Goal: Task Accomplishment & Management: Manage account settings

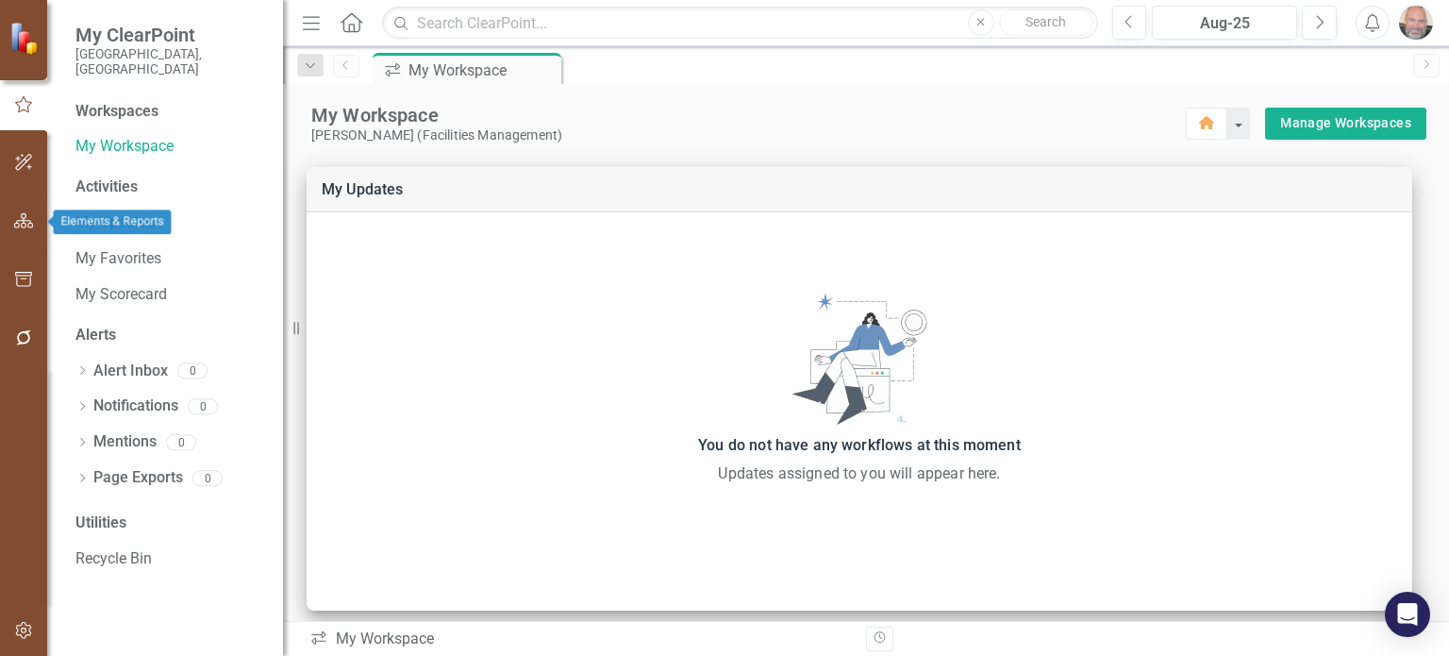
drag, startPoint x: 20, startPoint y: 203, endPoint x: 19, endPoint y: 226, distance: 22.7
click at [19, 226] on button "button" at bounding box center [24, 222] width 42 height 40
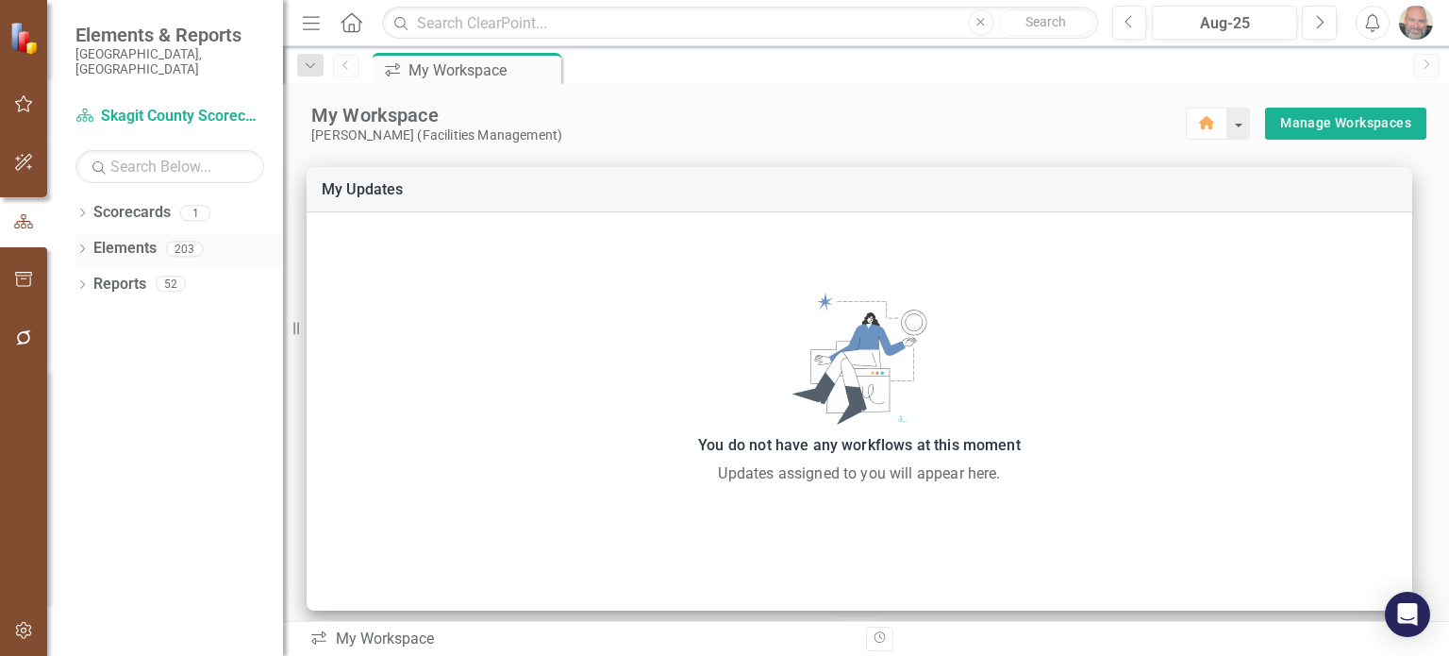
click at [75, 245] on icon "Dropdown" at bounding box center [81, 250] width 13 height 10
click at [92, 317] on icon "Dropdown" at bounding box center [91, 322] width 13 height 10
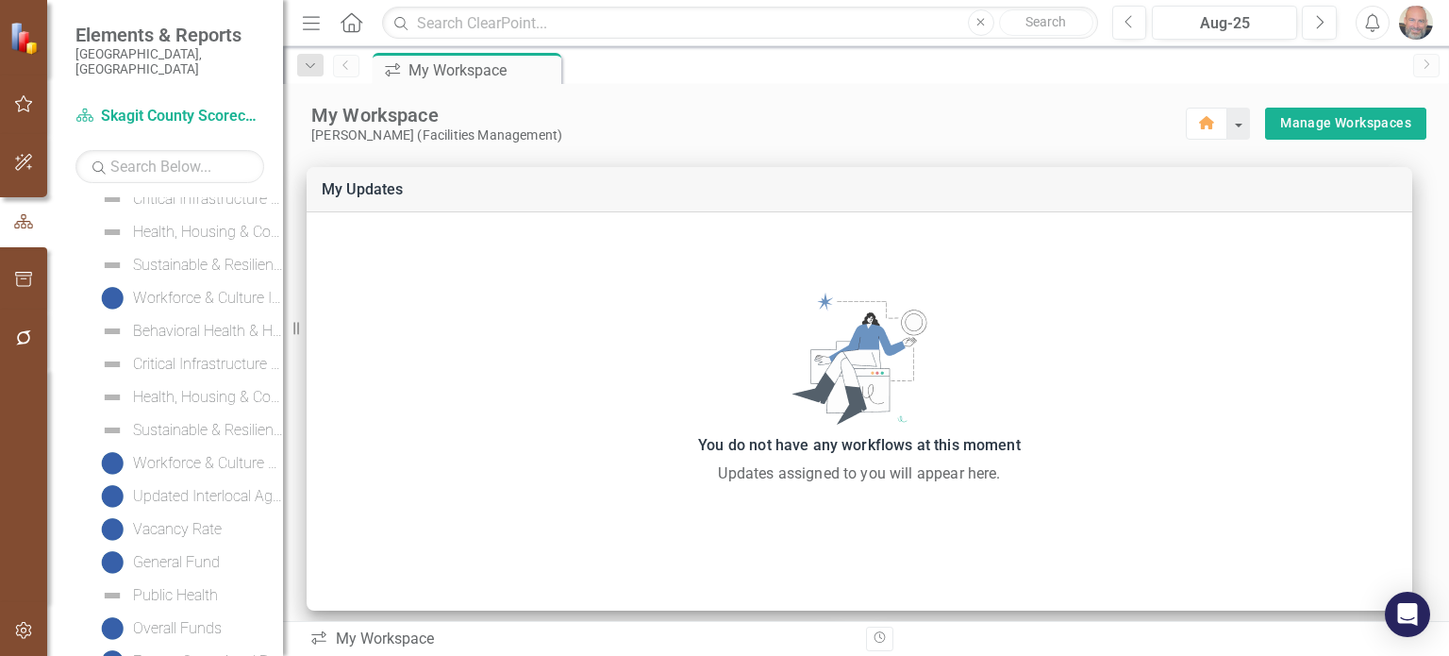
scroll to position [3240, 0]
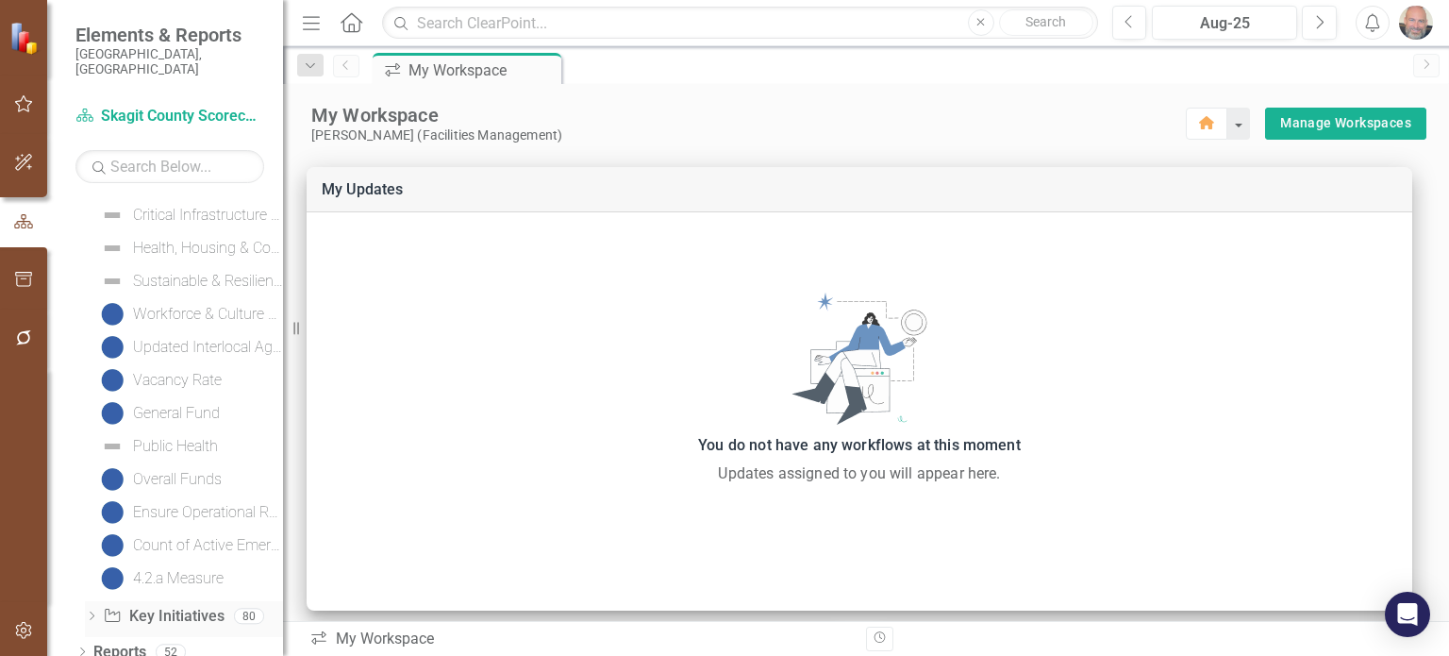
click at [91, 611] on icon at bounding box center [92, 615] width 5 height 8
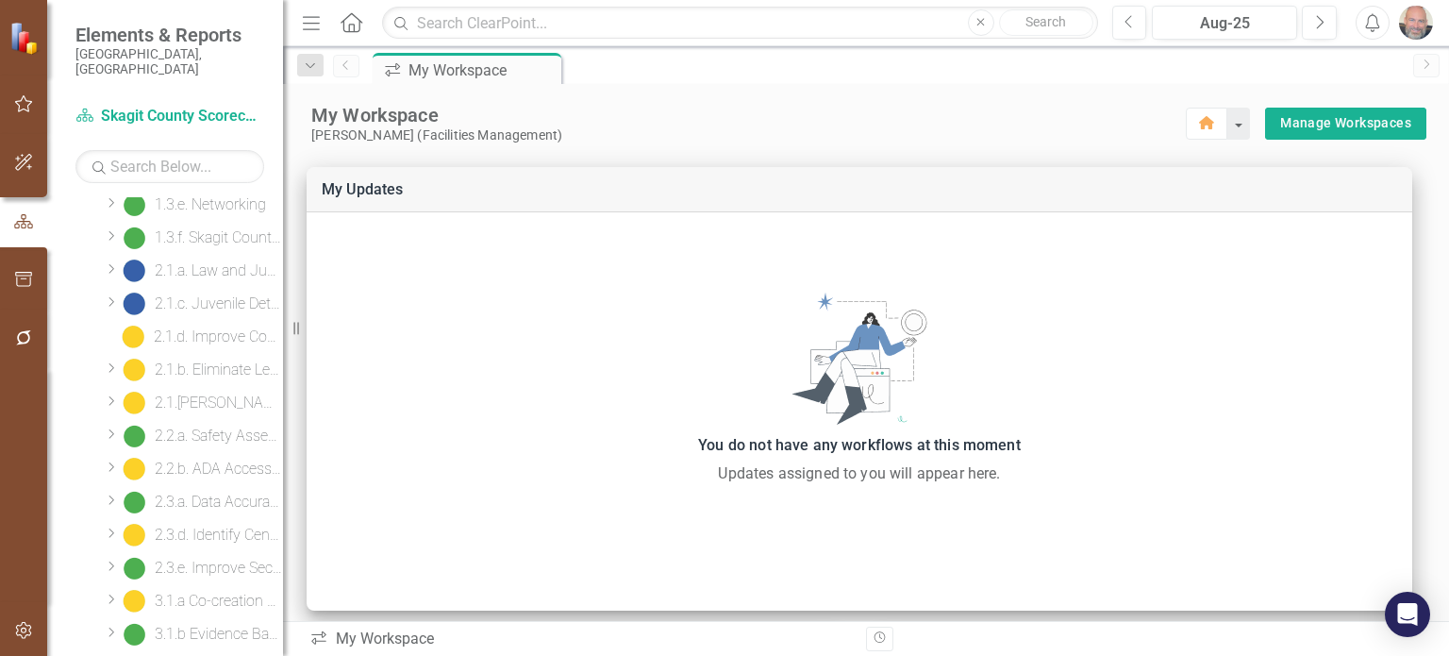
scroll to position [611, 0]
click at [212, 263] on div "2.1.a. Law and Justice Campus" at bounding box center [219, 271] width 128 height 17
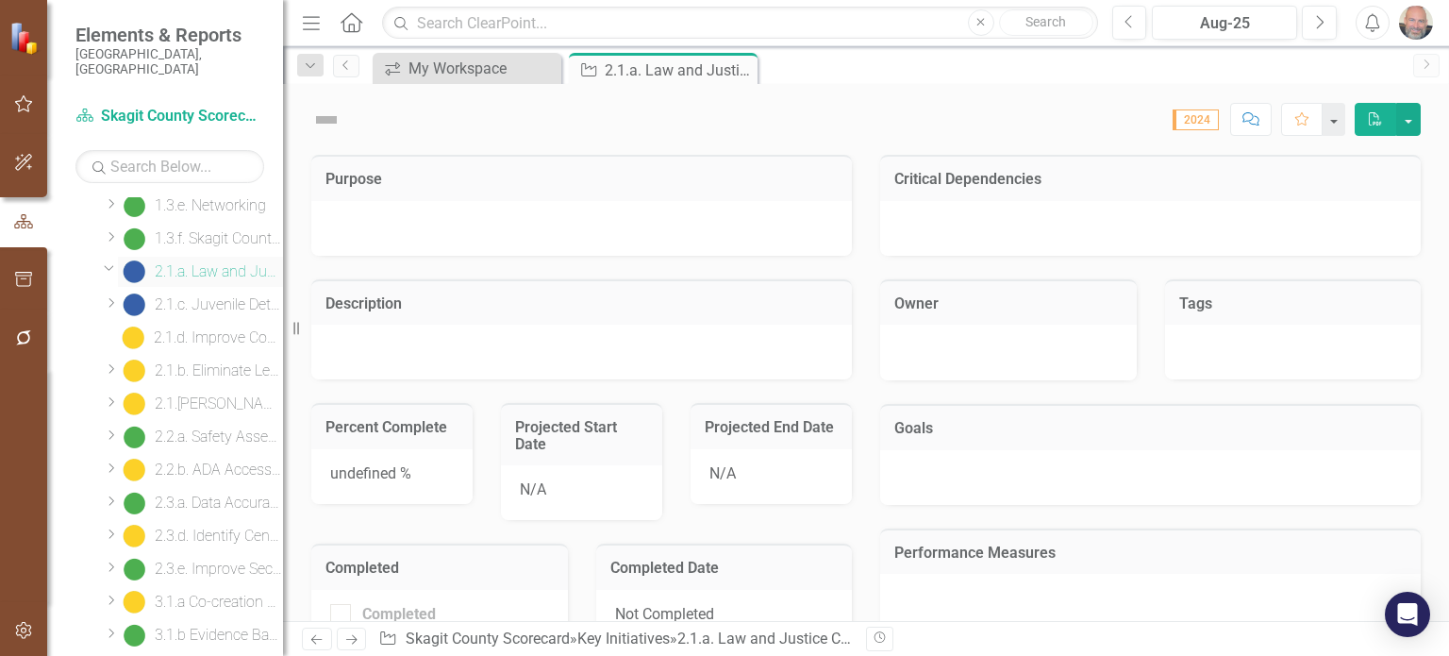
scroll to position [225, 0]
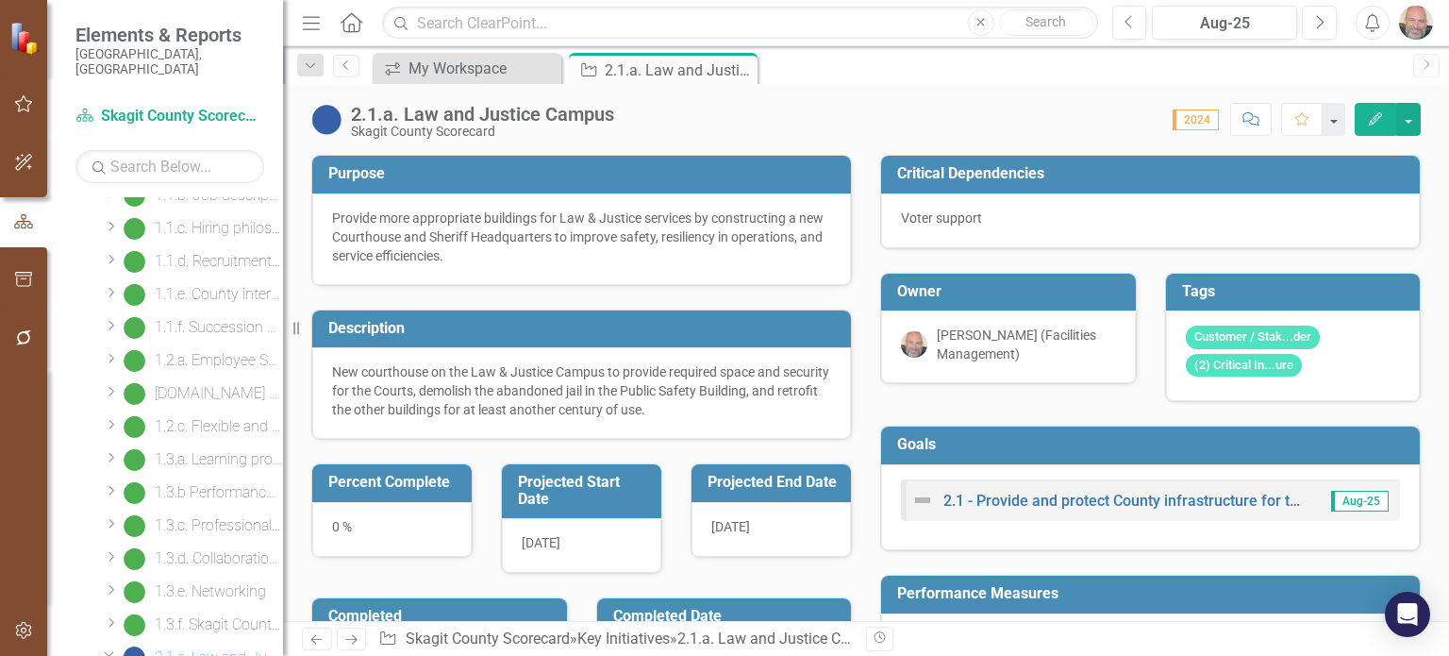
click at [1375, 117] on icon "Edit" at bounding box center [1375, 118] width 17 height 13
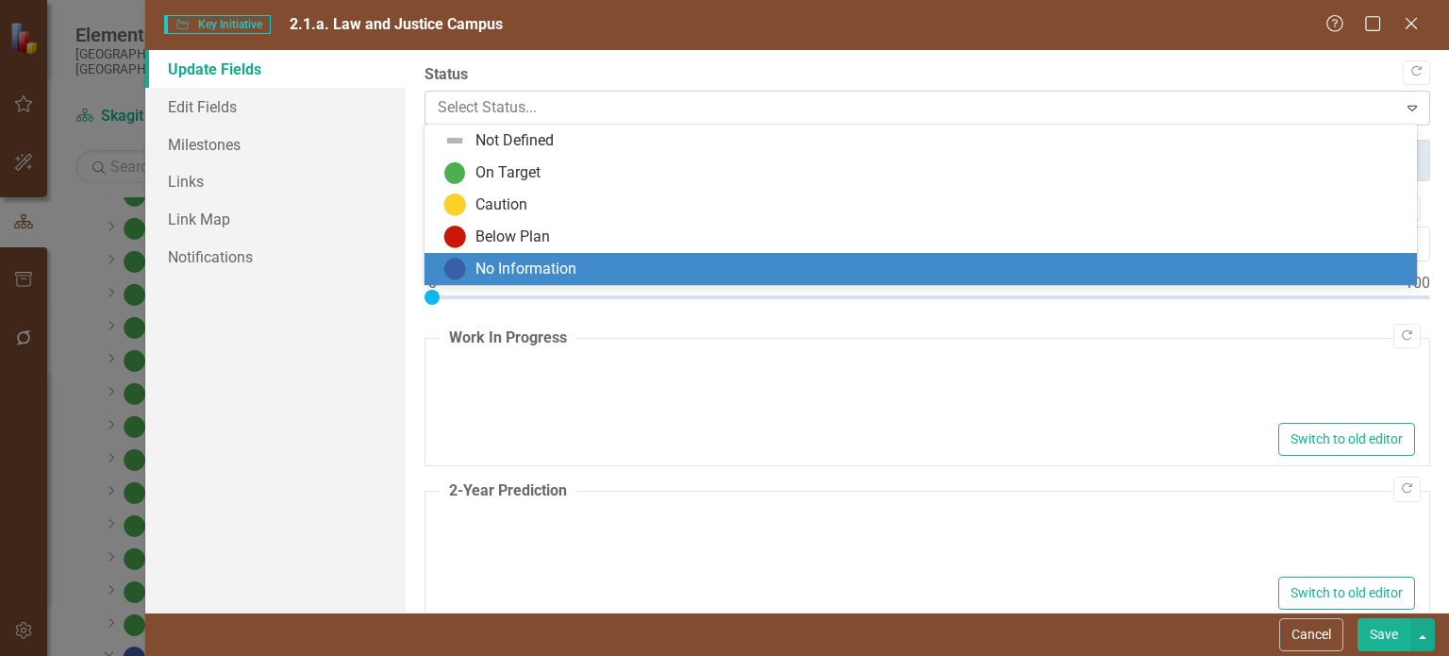
type textarea "<p>Law &amp; Justice facility needs summary drafted and shared with all interes…"
type textarea "<p>Procure a consultant to assist with public engagement and communications, su…"
click at [1325, 112] on div at bounding box center [911, 107] width 947 height 25
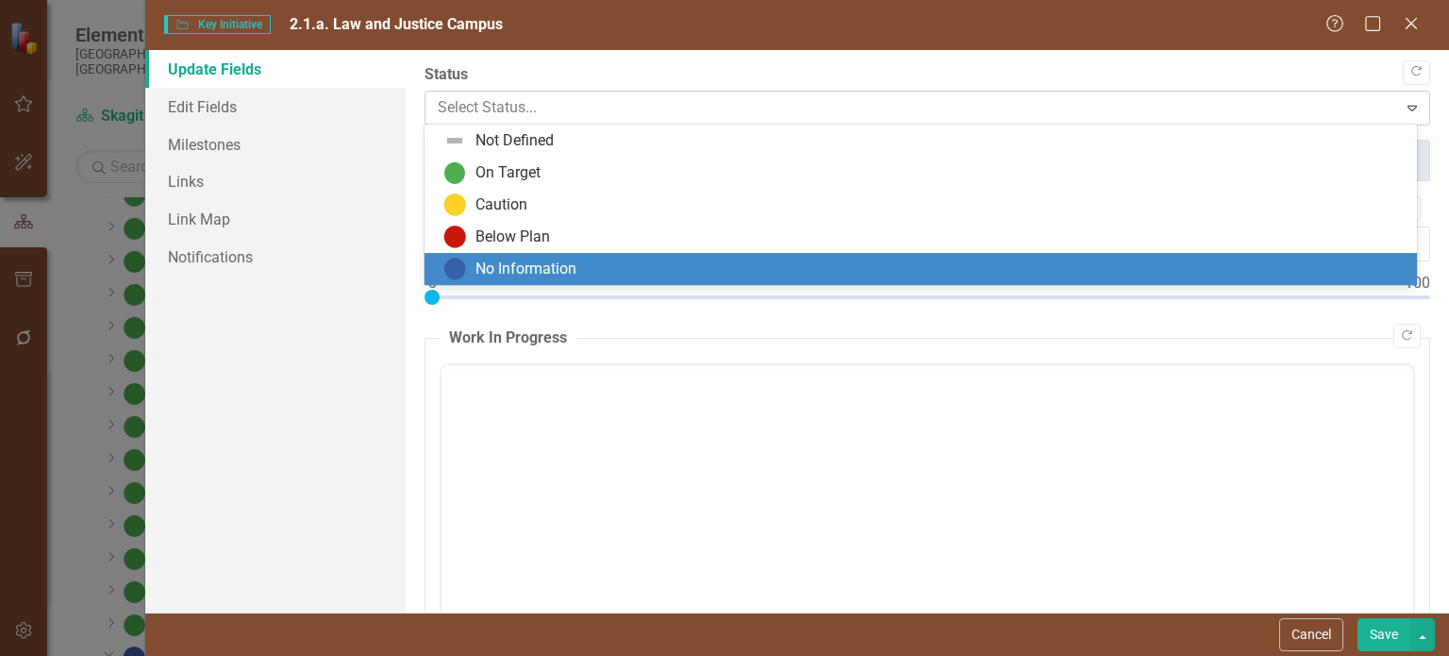
scroll to position [0, 0]
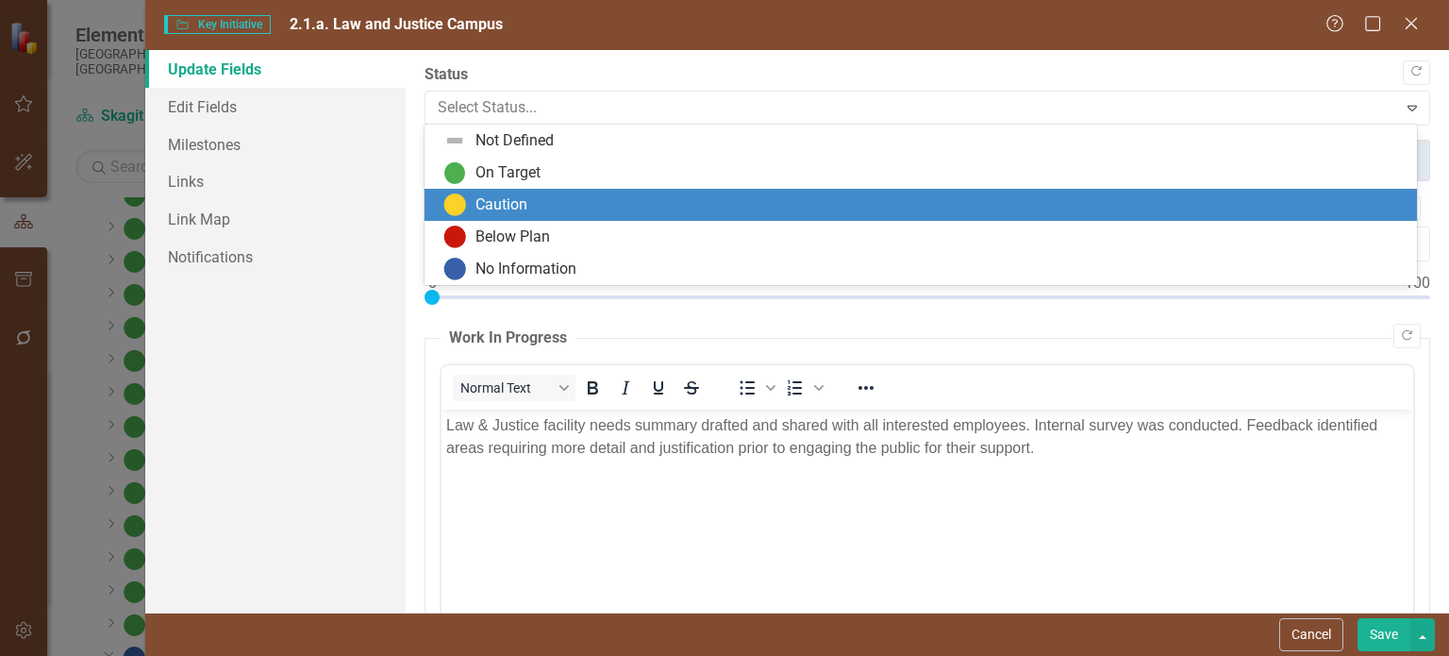
click at [963, 197] on div "Caution" at bounding box center [925, 204] width 963 height 23
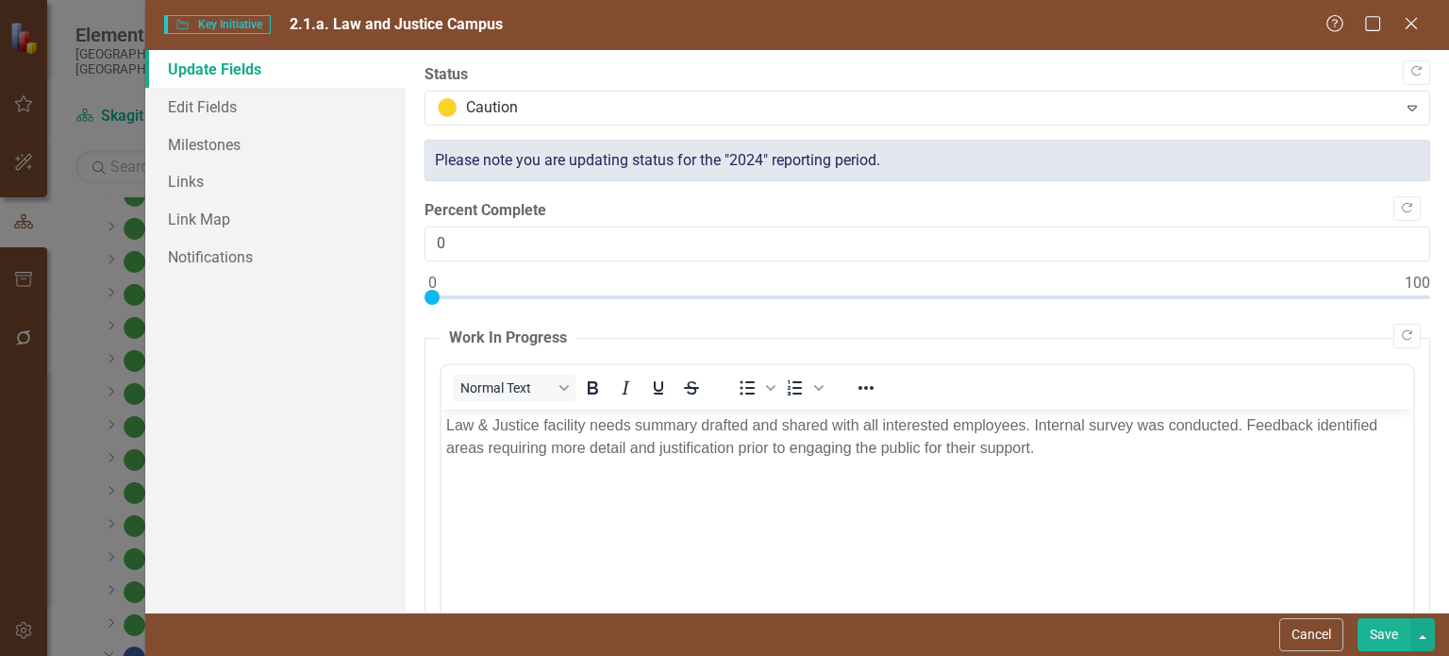
click at [1383, 632] on button "Save" at bounding box center [1384, 634] width 53 height 33
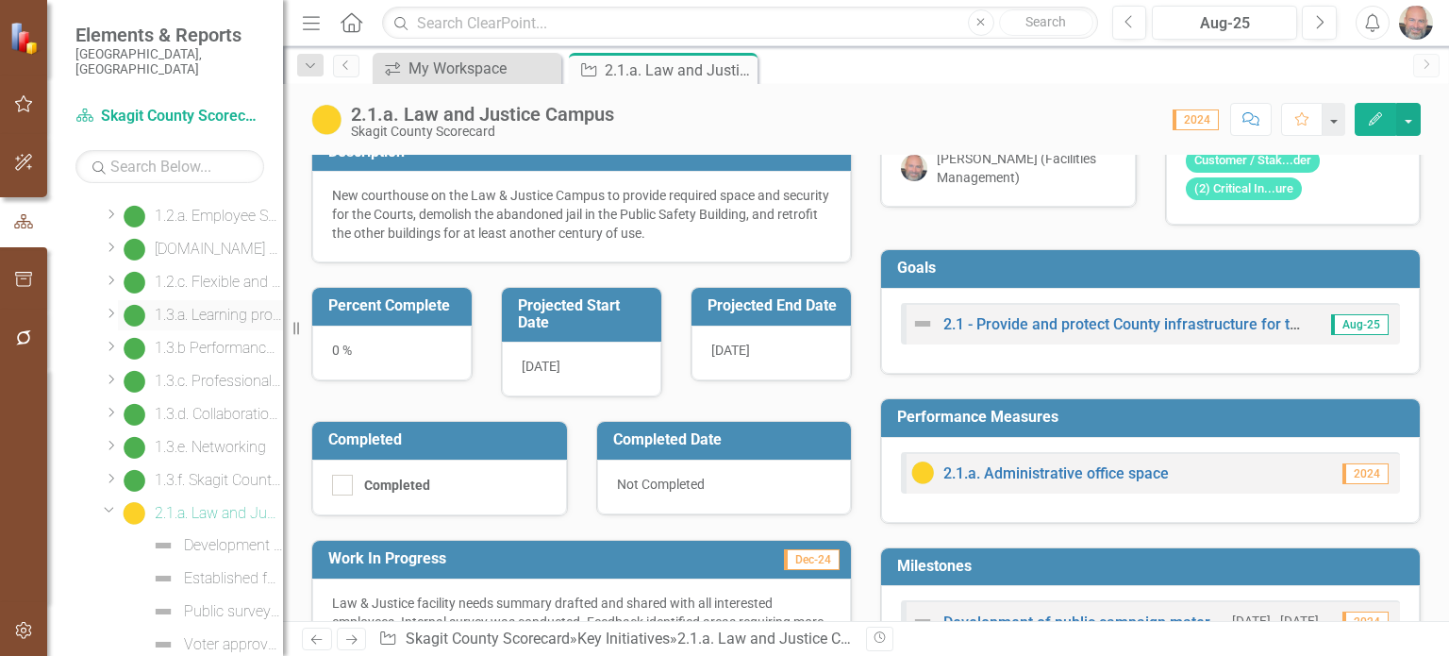
scroll to position [393, 0]
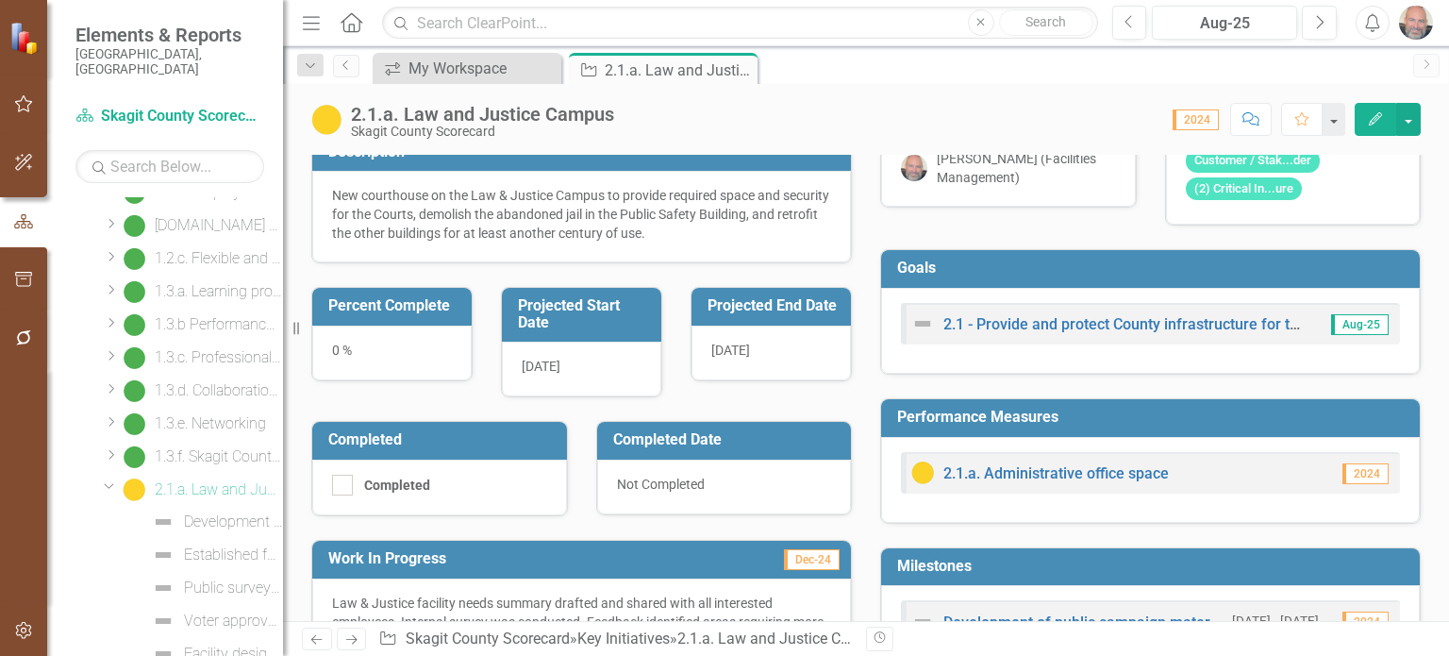
click at [97, 475] on div "Dropdown 2.1.a. Law and Justice Campus" at bounding box center [189, 490] width 187 height 30
click at [112, 478] on icon "Dropdown" at bounding box center [109, 485] width 11 height 14
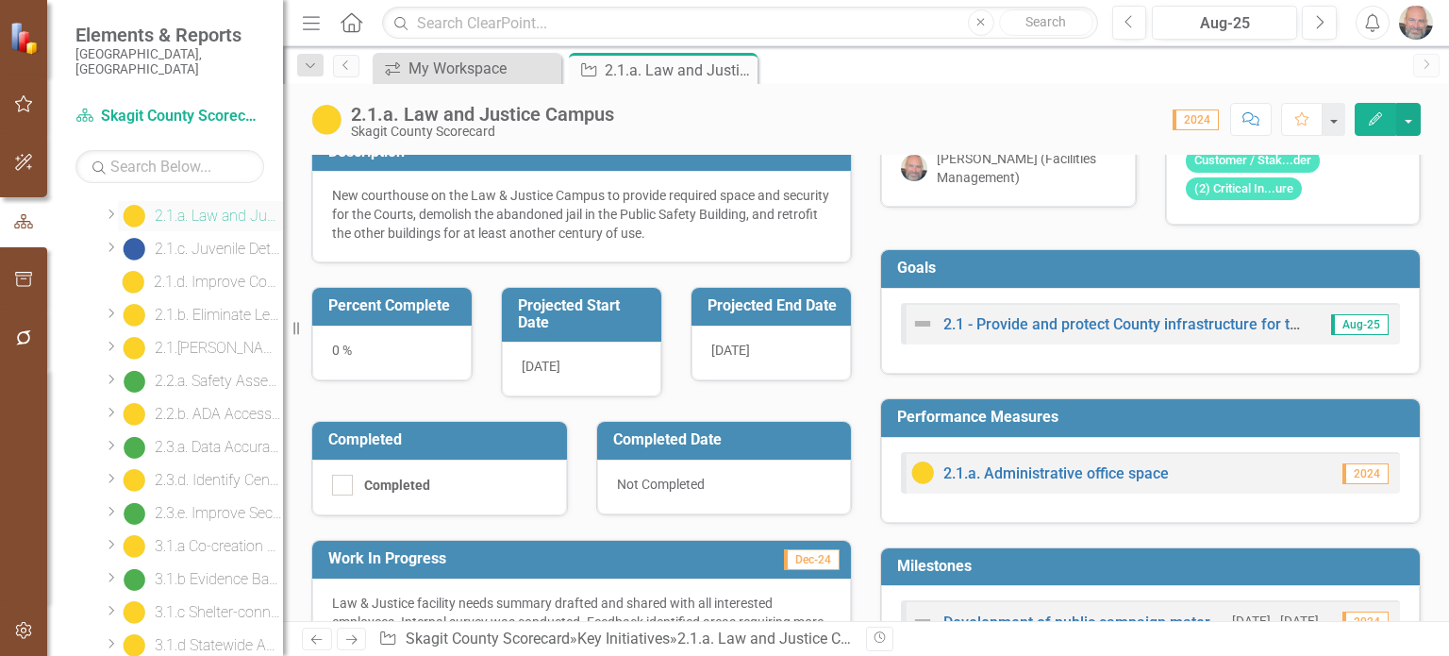
scroll to position [674, 0]
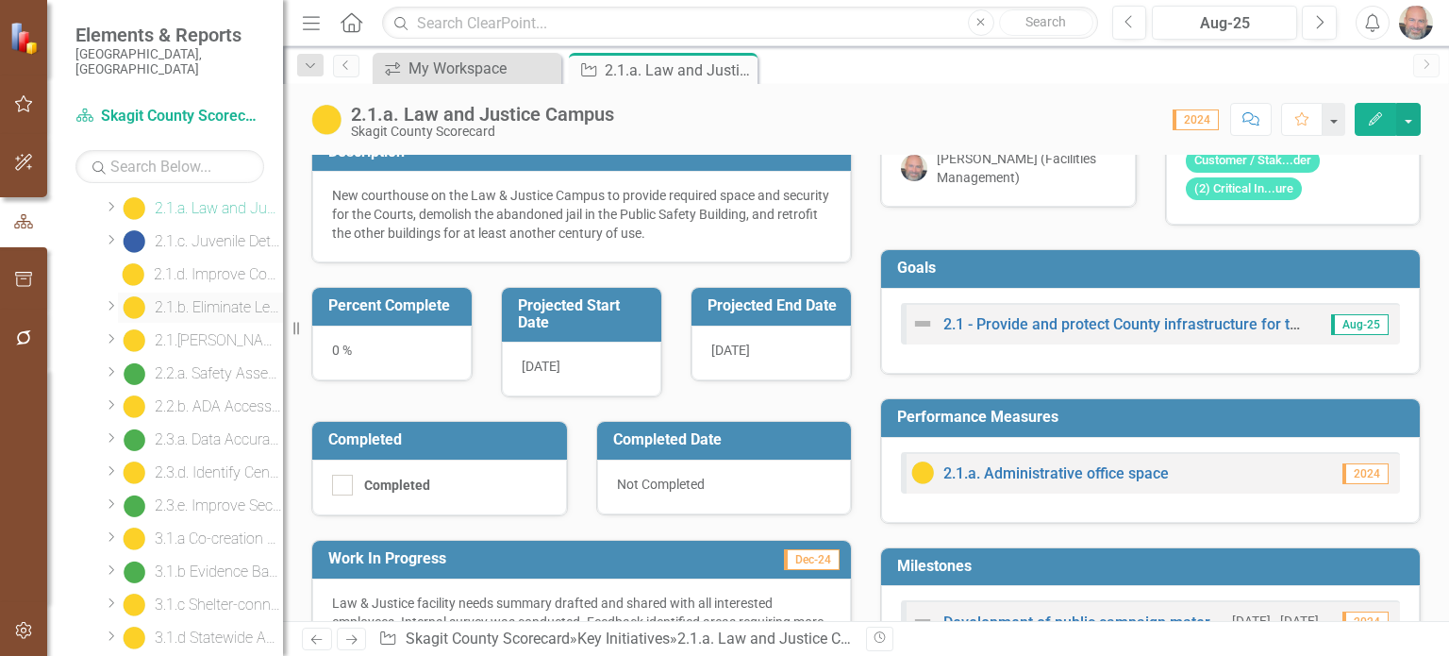
click at [212, 299] on div "2.1.b. Eliminate Leased Office Space" at bounding box center [219, 307] width 128 height 17
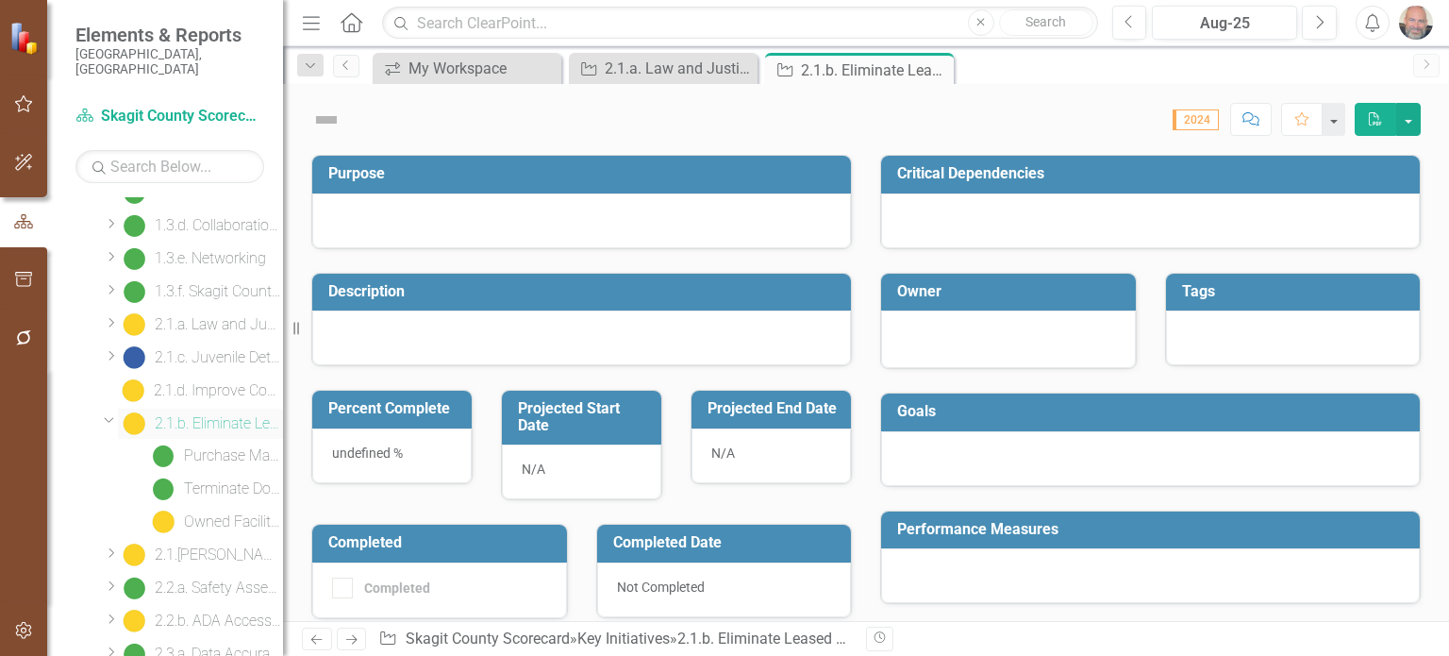
scroll to position [325, 0]
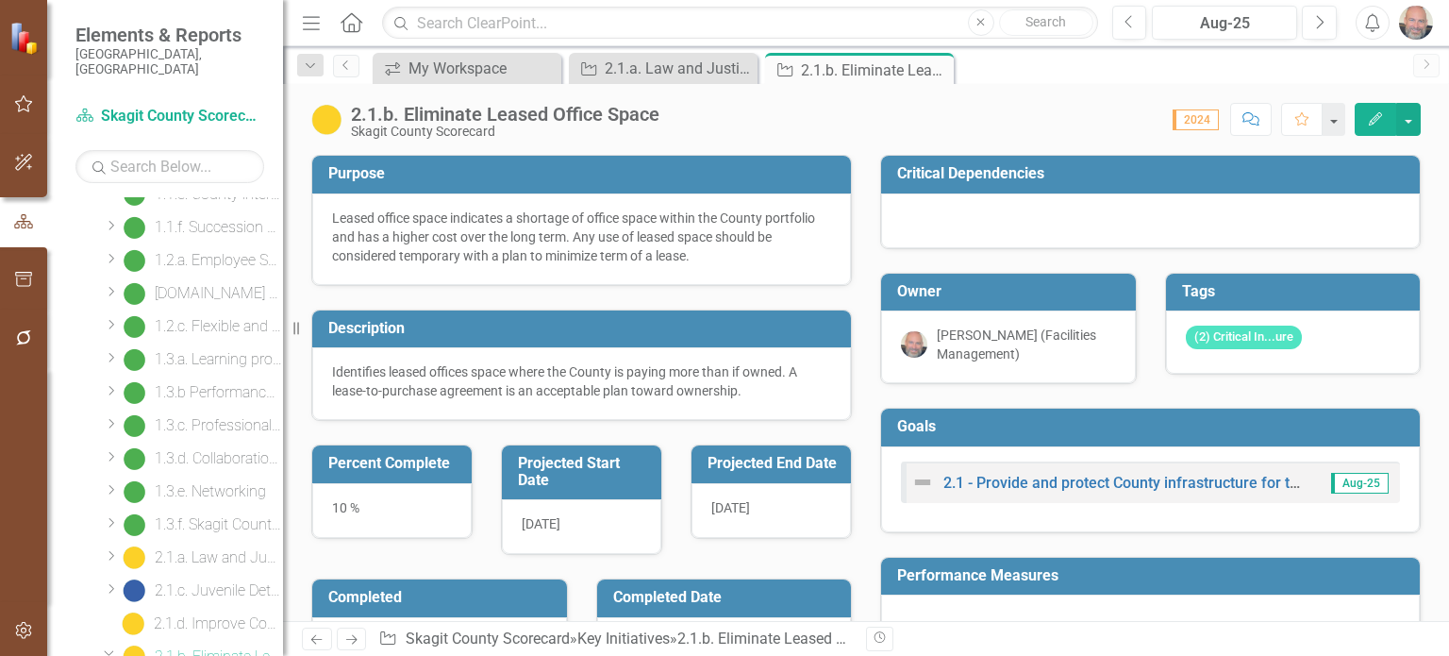
click at [1373, 115] on icon "Edit" at bounding box center [1375, 118] width 17 height 13
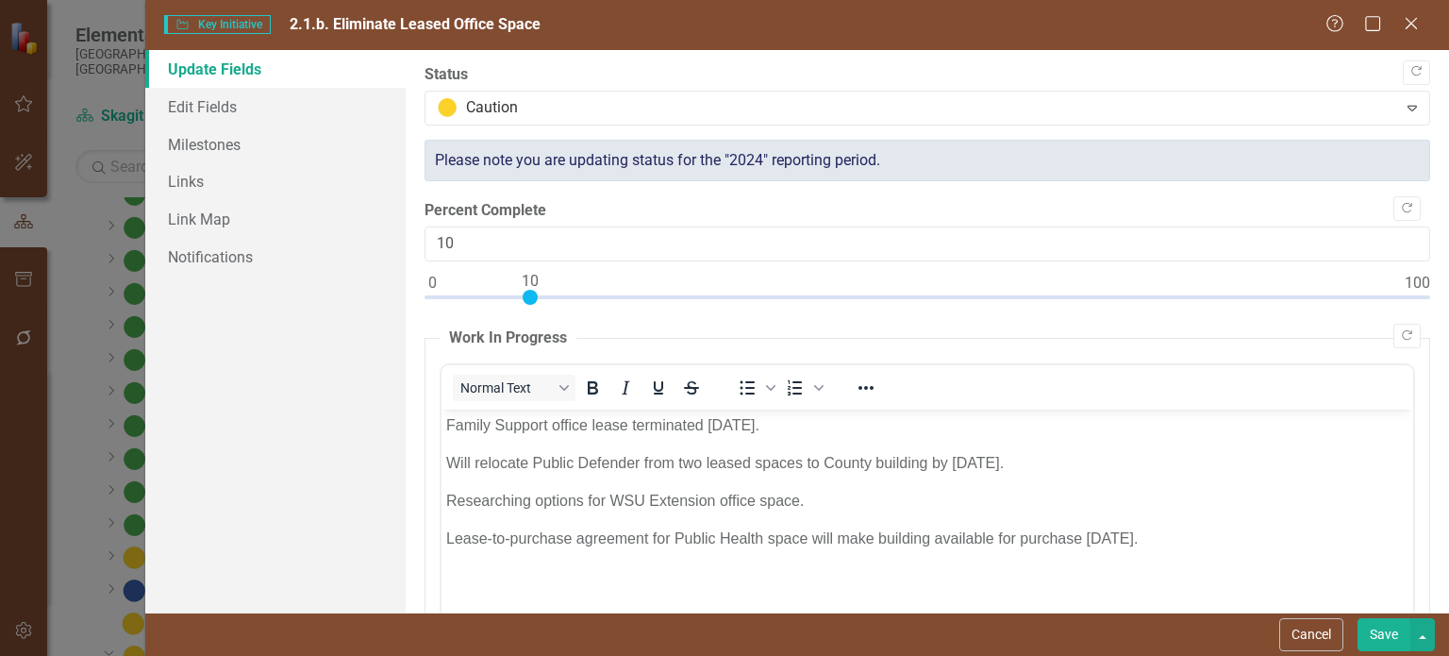
scroll to position [0, 0]
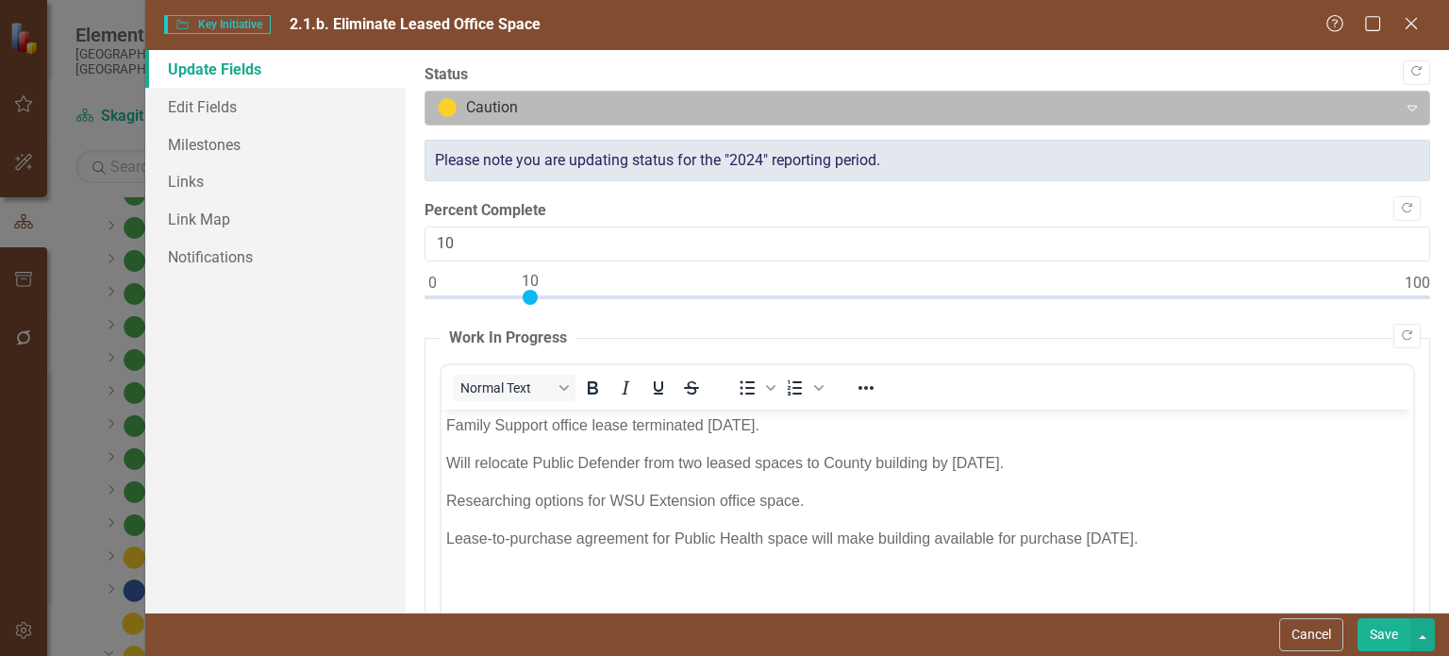
click at [787, 100] on div at bounding box center [911, 107] width 947 height 25
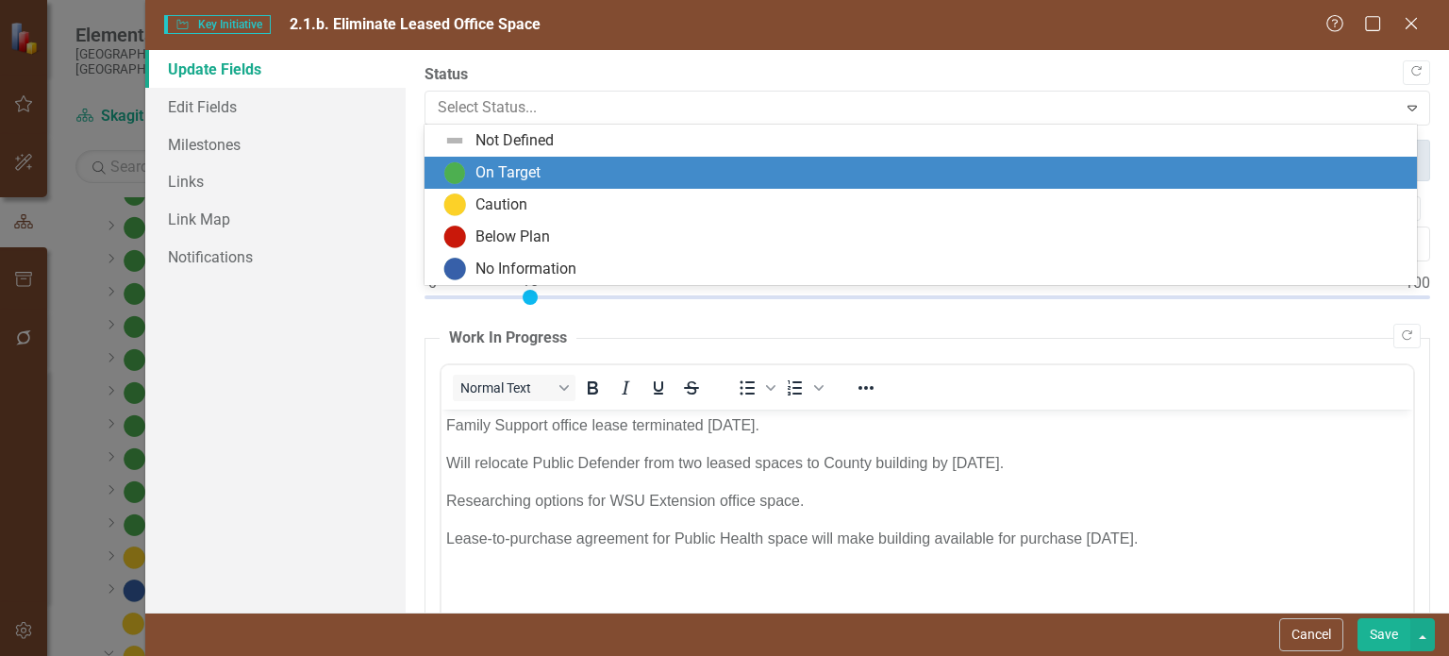
click at [678, 176] on div "On Target" at bounding box center [925, 172] width 963 height 23
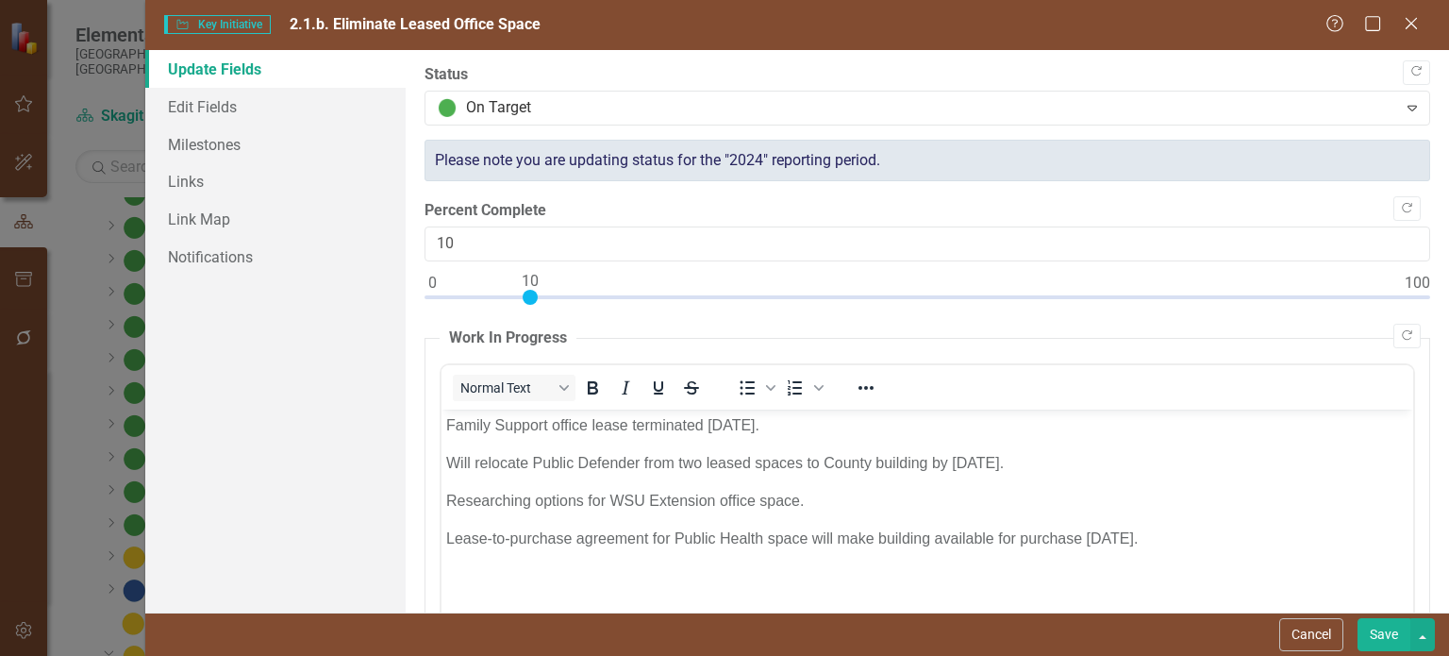
click at [1384, 633] on button "Save" at bounding box center [1384, 634] width 53 height 33
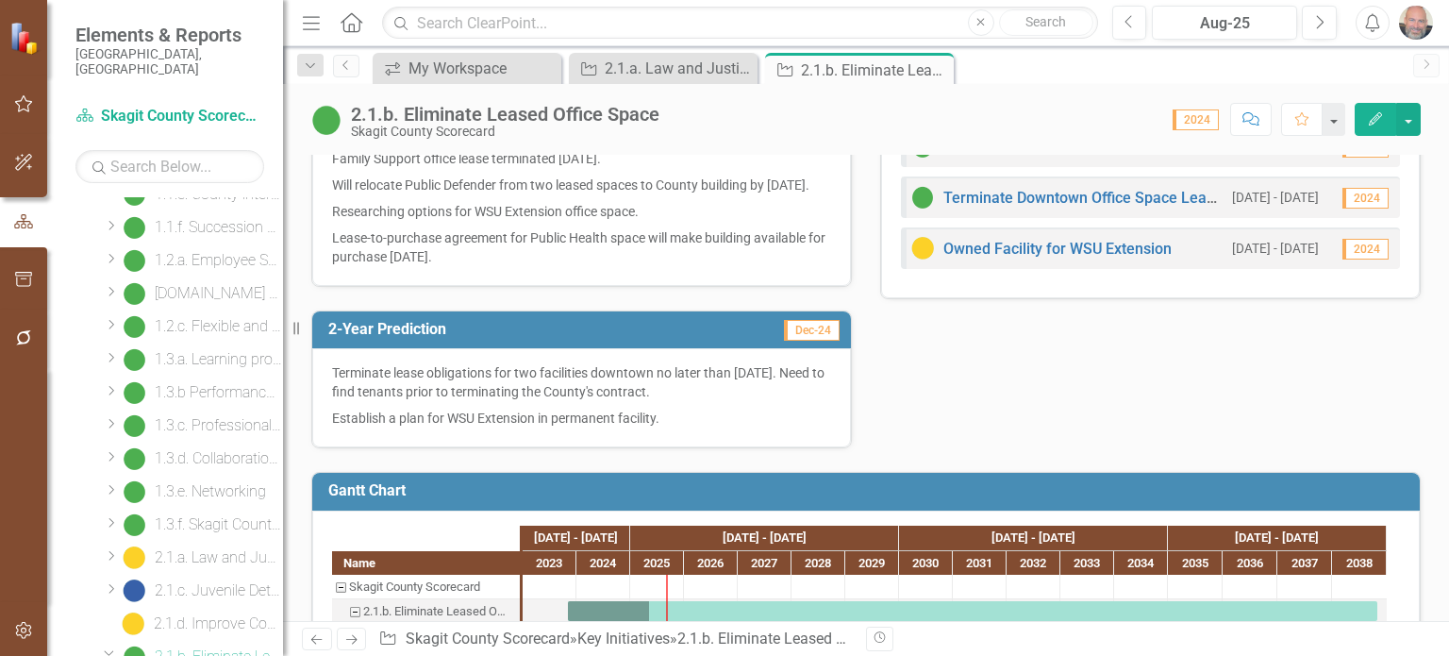
scroll to position [730, 0]
